Goal: Task Accomplishment & Management: Use online tool/utility

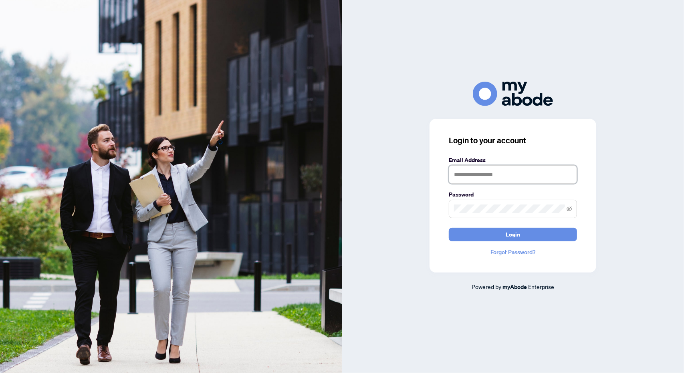
click at [514, 175] on input "text" at bounding box center [513, 175] width 128 height 18
type input "**********"
click at [514, 235] on span "Login" at bounding box center [513, 234] width 14 height 13
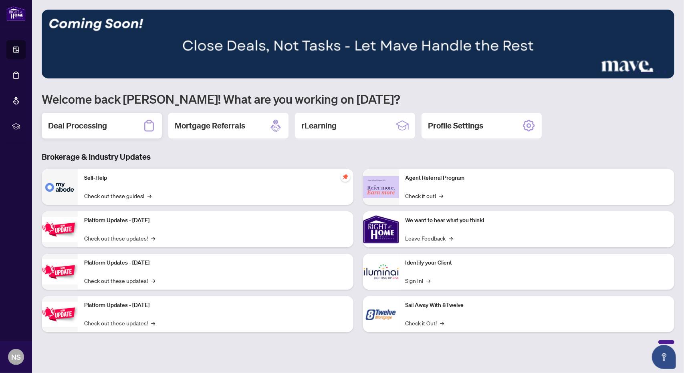
click at [83, 126] on h2 "Deal Processing" at bounding box center [77, 125] width 59 height 11
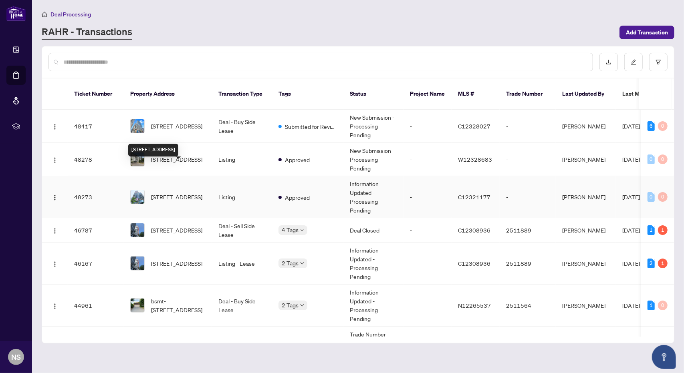
scroll to position [40, 0]
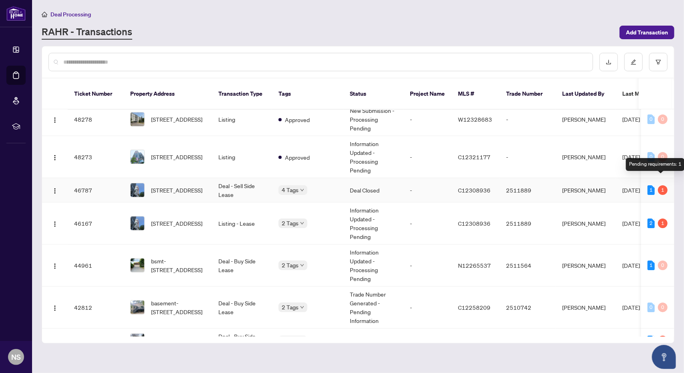
click at [661, 186] on div "1" at bounding box center [663, 191] width 10 height 10
click at [186, 186] on span "[STREET_ADDRESS]" at bounding box center [176, 190] width 51 height 9
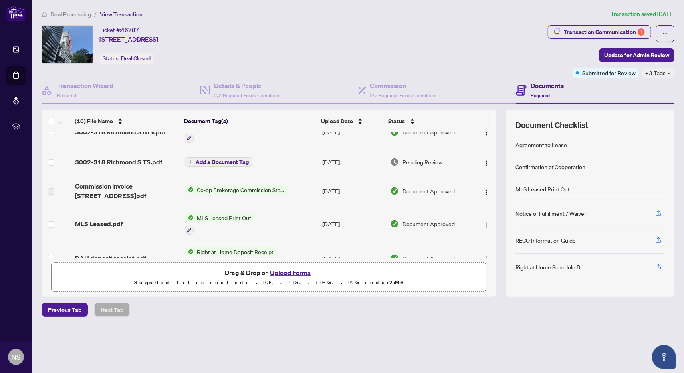
scroll to position [40, 0]
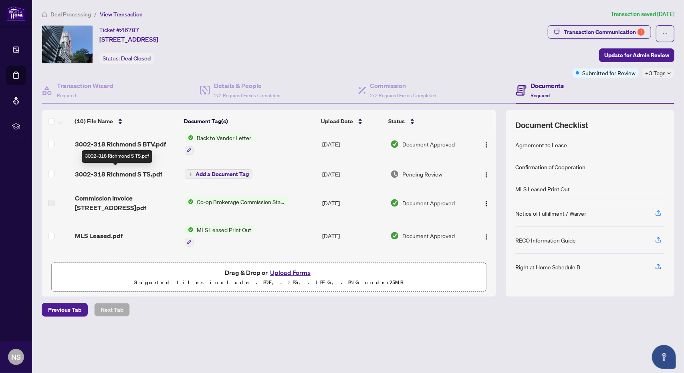
click at [144, 174] on span "3002-318 Richmond S TS.pdf" at bounding box center [118, 175] width 87 height 10
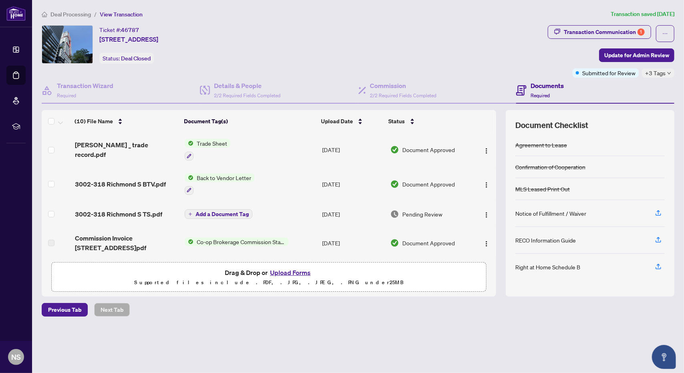
click at [146, 147] on div "[PERSON_NAME] _ trade record.pdf" at bounding box center [127, 149] width 104 height 19
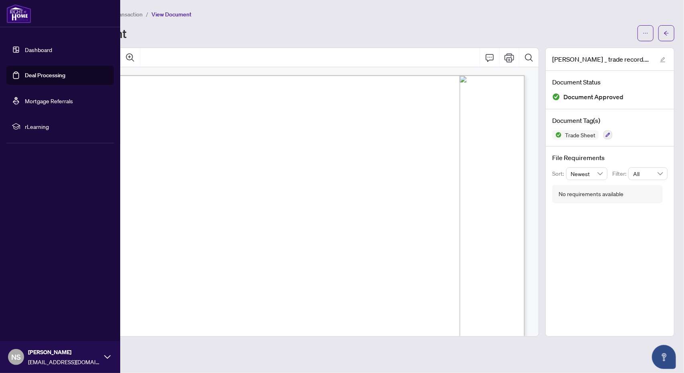
click at [27, 50] on link "Dashboard" at bounding box center [38, 49] width 27 height 7
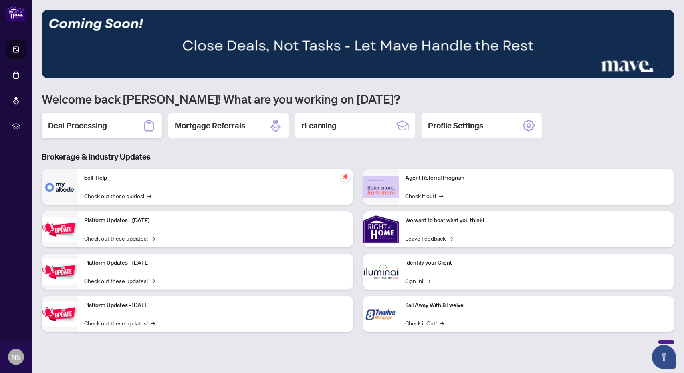
click at [68, 125] on h2 "Deal Processing" at bounding box center [77, 125] width 59 height 11
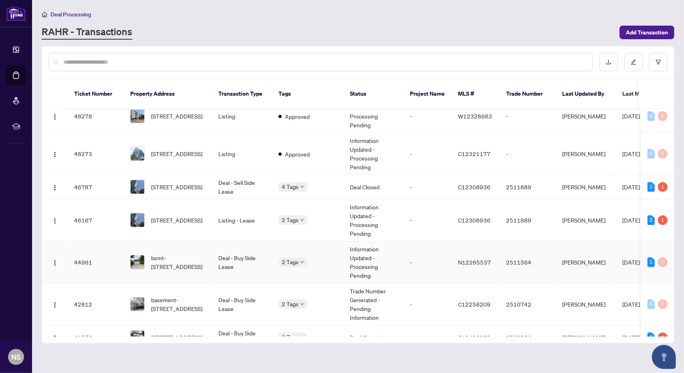
scroll to position [40, 0]
